Goal: Find specific page/section: Find specific page/section

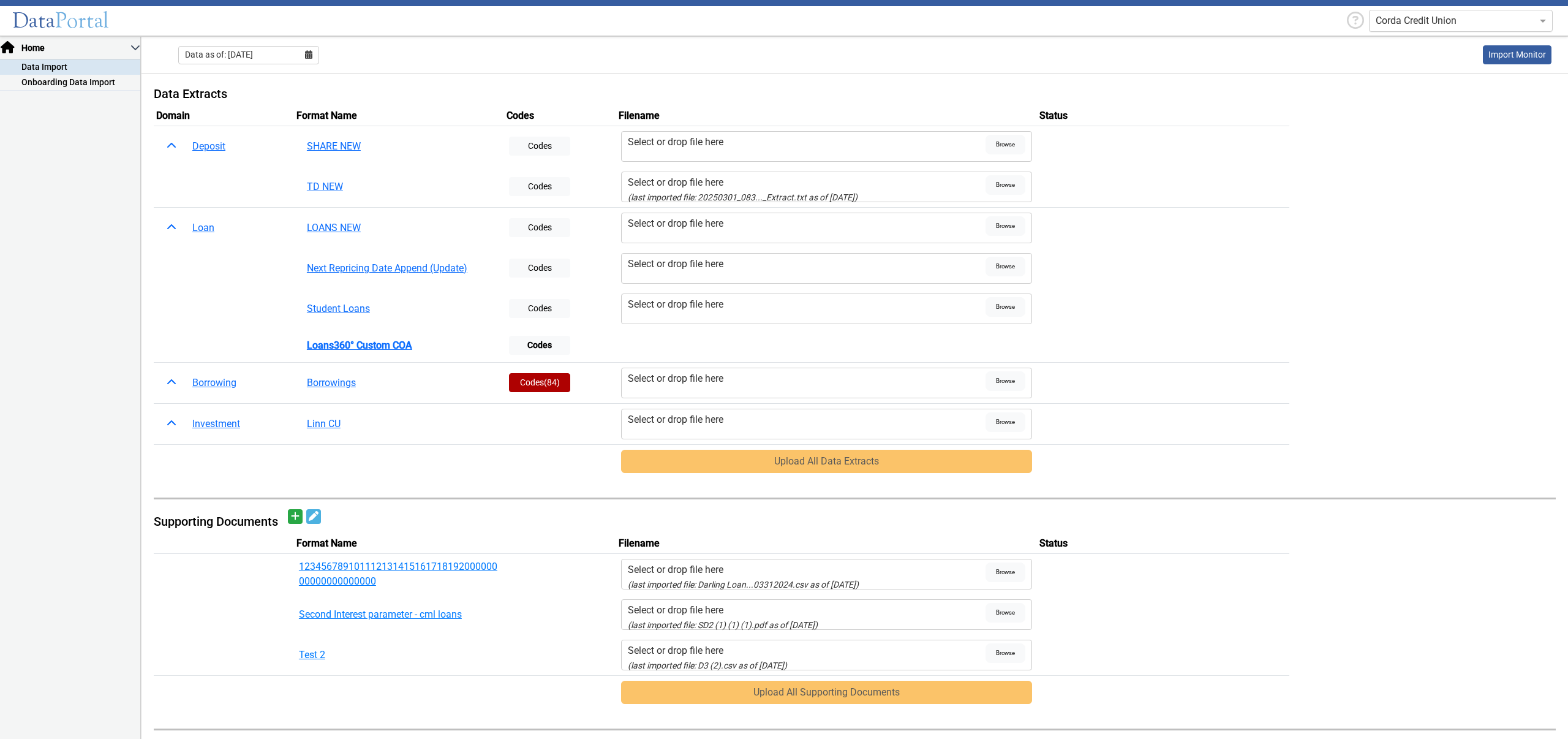
click at [1429, 25] on input "text" at bounding box center [1448, 21] width 146 height 15
type input "first harv"
